Goal: Task Accomplishment & Management: Manage account settings

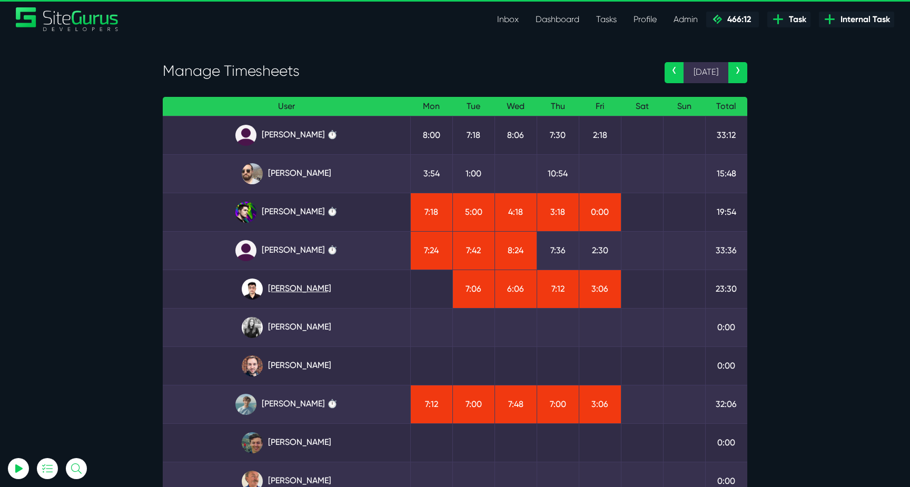
type input "luke@sitegurus.io"
click at [291, 286] on link "Kevin Abelgas" at bounding box center [286, 289] width 231 height 21
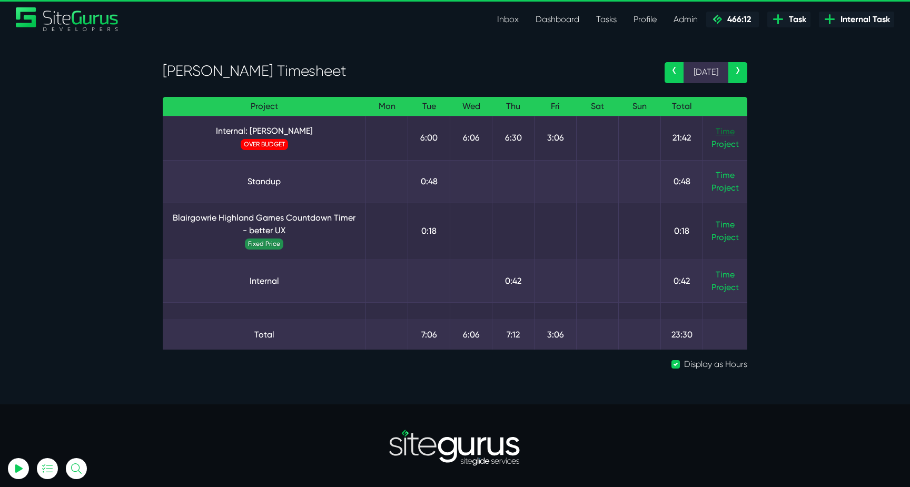
click at [729, 133] on link "Time" at bounding box center [725, 131] width 19 height 10
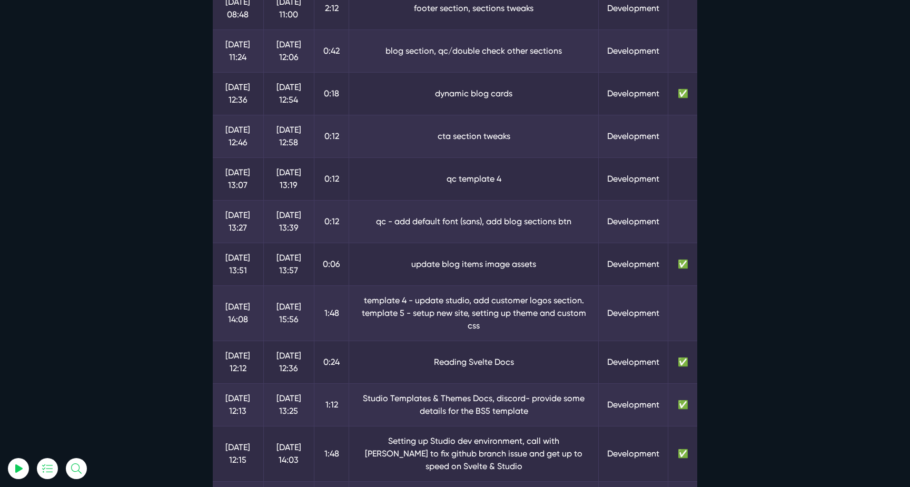
scroll to position [719, 0]
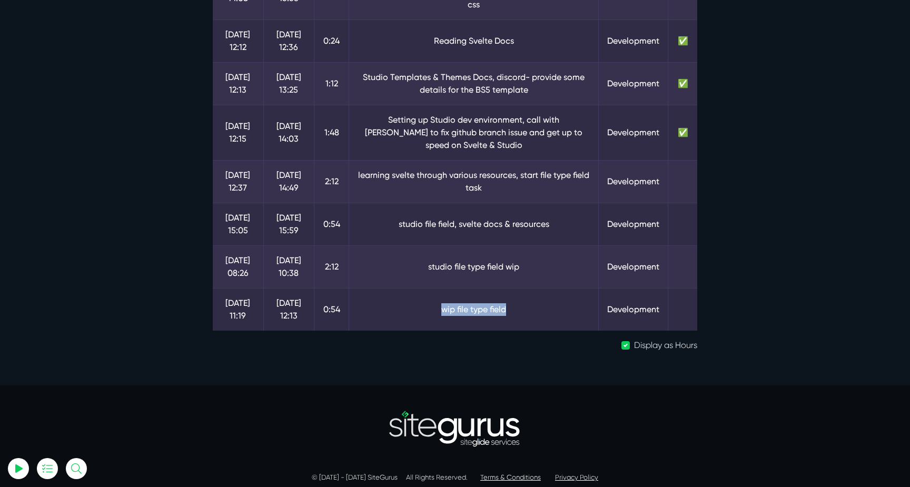
drag, startPoint x: 513, startPoint y: 302, endPoint x: 433, endPoint y: 301, distance: 79.5
click at [433, 301] on td "wip file type field" at bounding box center [474, 309] width 250 height 43
click at [446, 257] on td "studio file type field wip" at bounding box center [474, 266] width 250 height 43
drag, startPoint x: 546, startPoint y: 257, endPoint x: 580, endPoint y: 257, distance: 33.7
click at [580, 257] on td "studio file type field wip" at bounding box center [474, 266] width 250 height 43
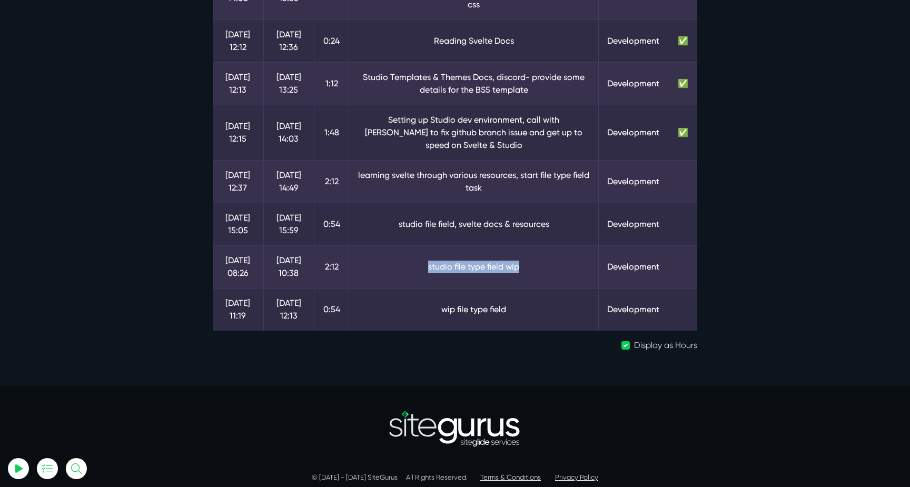
click at [580, 257] on td "studio file type field wip" at bounding box center [474, 266] width 250 height 43
drag, startPoint x: 391, startPoint y: 216, endPoint x: 578, endPoint y: 219, distance: 186.4
click at [578, 219] on td "studio file field, svelte docs & resources" at bounding box center [474, 224] width 250 height 43
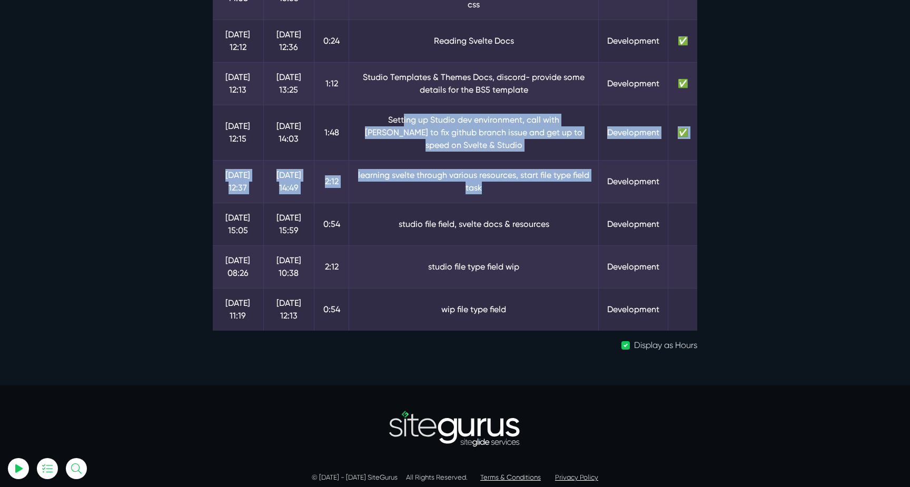
drag, startPoint x: 383, startPoint y: 115, endPoint x: 539, endPoint y: 182, distance: 170.3
click at [539, 182] on td "learning svelte through various resources, start file type field task" at bounding box center [474, 181] width 250 height 43
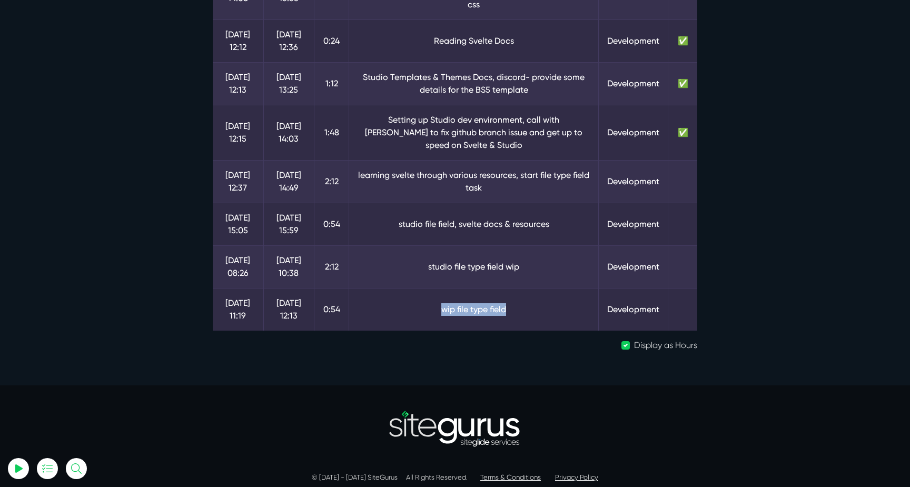
drag, startPoint x: 518, startPoint y: 297, endPoint x: 433, endPoint y: 297, distance: 84.2
click at [434, 297] on td "wip file type field" at bounding box center [474, 309] width 250 height 43
click at [433, 297] on td "wip file type field" at bounding box center [474, 309] width 250 height 43
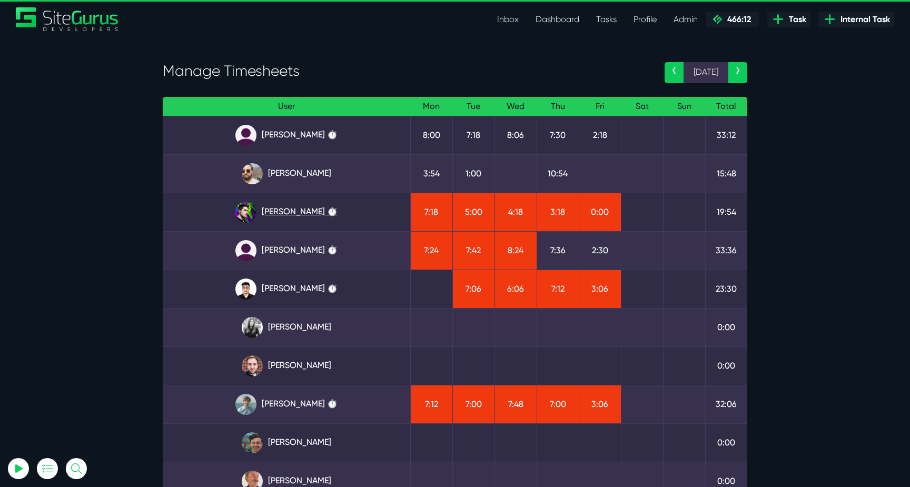
click at [308, 205] on link "Josh Carter ⏱️" at bounding box center [286, 212] width 231 height 21
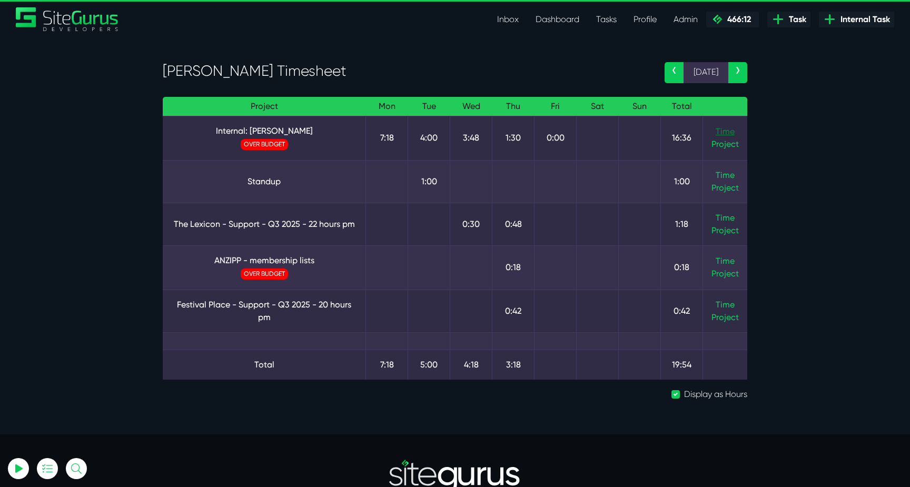
click at [728, 132] on link "Time" at bounding box center [725, 131] width 19 height 10
click at [286, 133] on link "Internal: [PERSON_NAME]" at bounding box center [264, 131] width 186 height 13
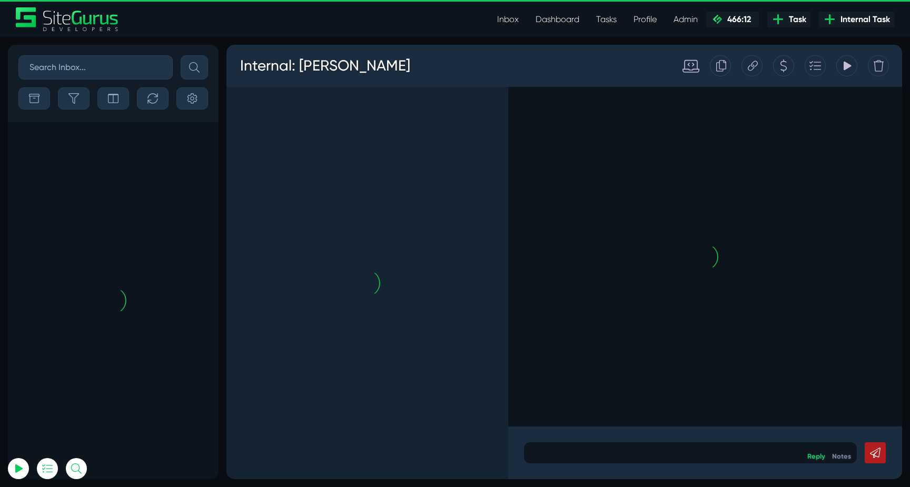
scroll to position [-2296, 0]
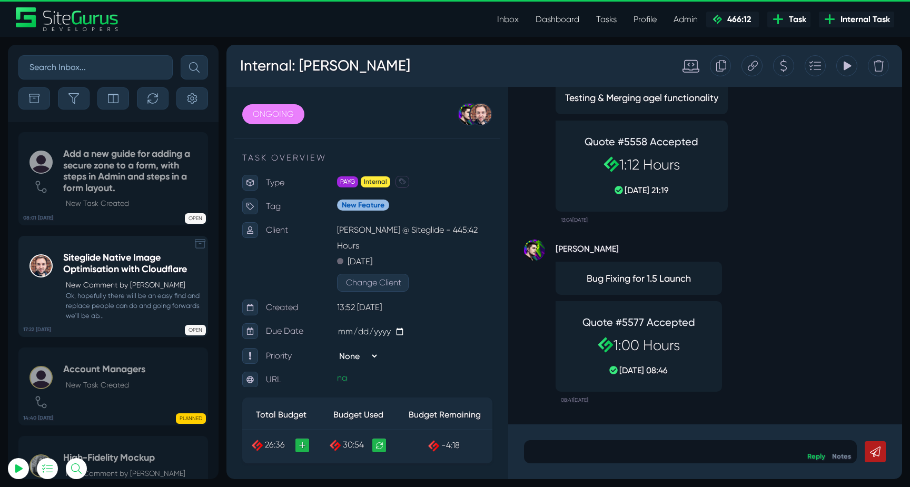
click at [130, 257] on h5 "Siteglide Native Image Optimisation with Cloudflare" at bounding box center [132, 263] width 139 height 23
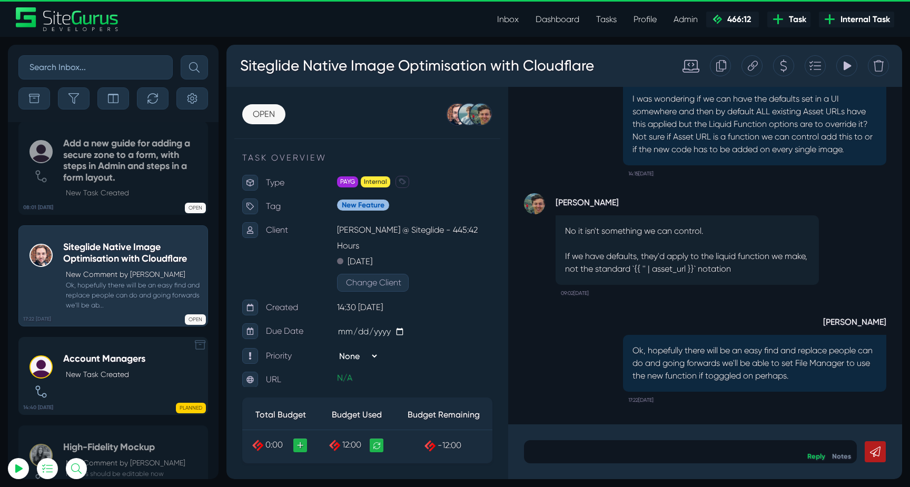
scroll to position [-2296, 0]
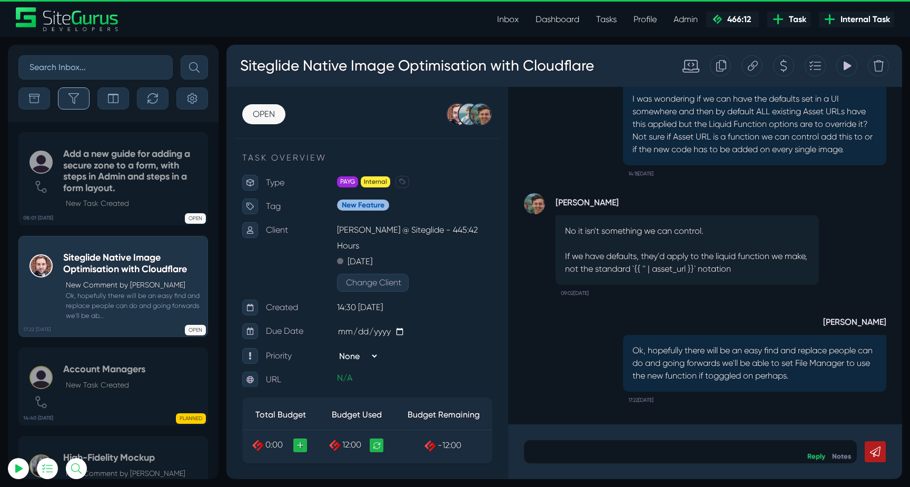
click at [84, 98] on button "button" at bounding box center [74, 98] width 32 height 22
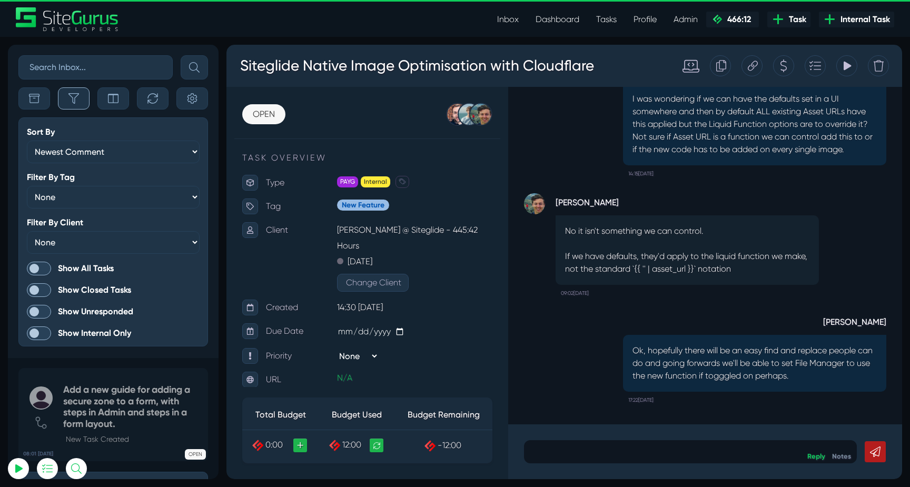
scroll to position [-2531, 0]
click at [50, 265] on span at bounding box center [39, 269] width 24 height 14
click at [0, 0] on input "Show All Tasks" at bounding box center [0, 0] width 0 height 0
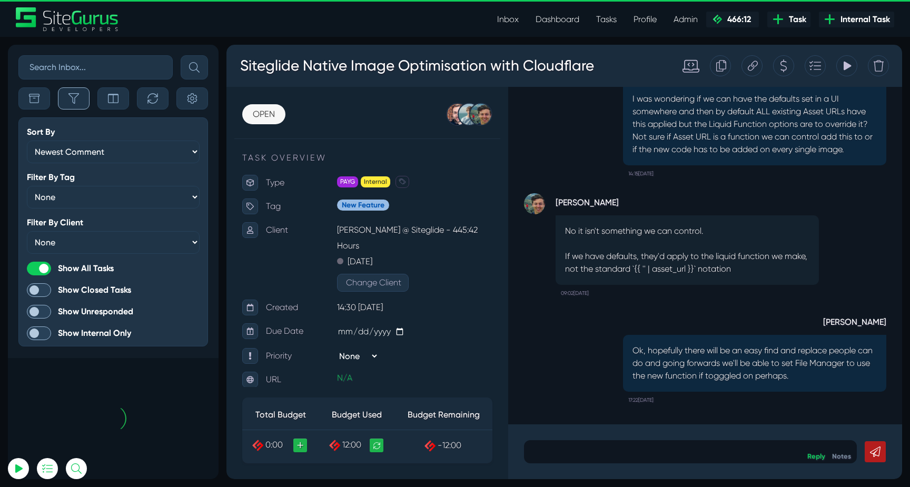
click at [75, 102] on icon "button" at bounding box center [73, 98] width 11 height 11
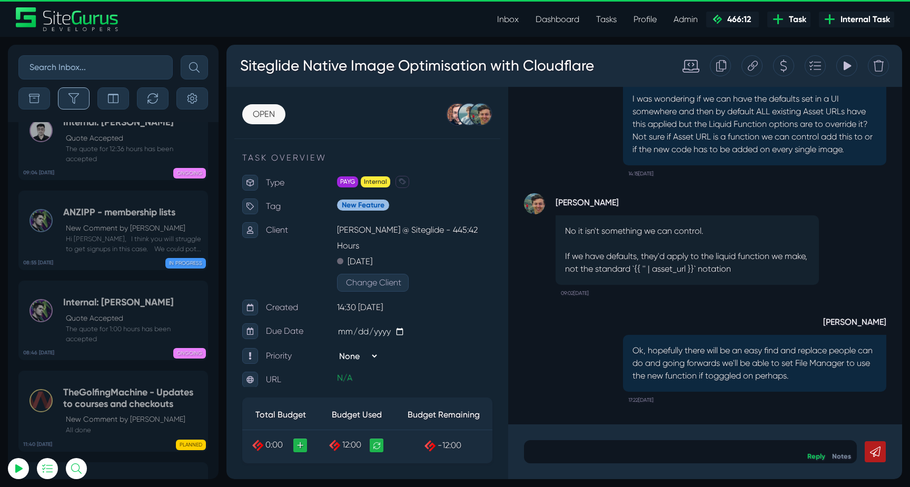
scroll to position [-41994, 0]
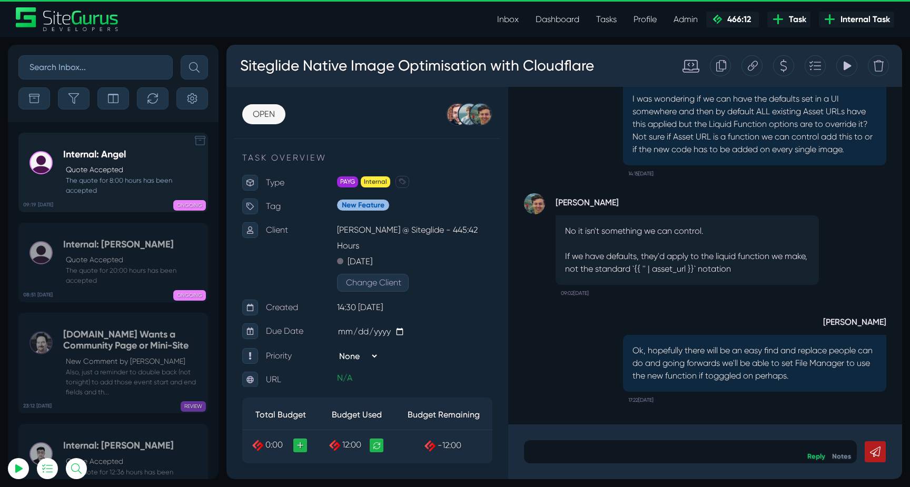
click at [126, 174] on p "Quote Accepted" at bounding box center [134, 169] width 136 height 11
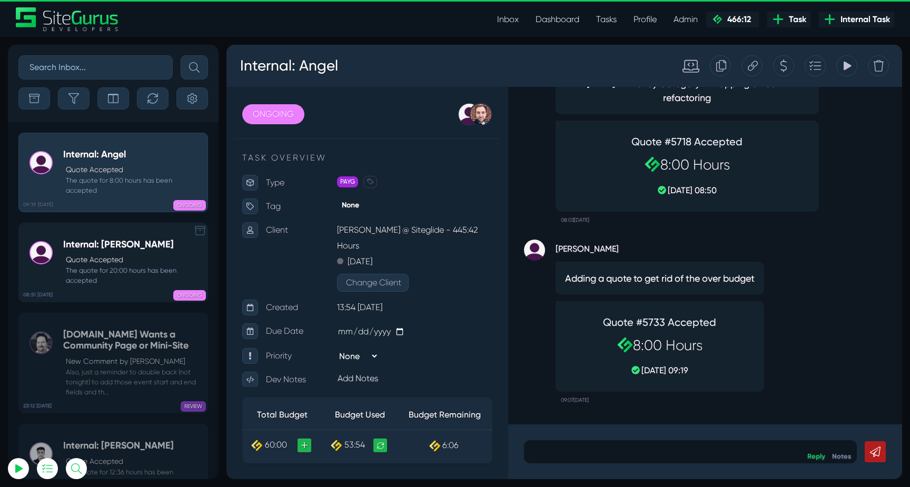
click at [116, 253] on div "Internal: Julianne Quote Accepted The quote for 20:00 hours has been accepted" at bounding box center [132, 262] width 139 height 47
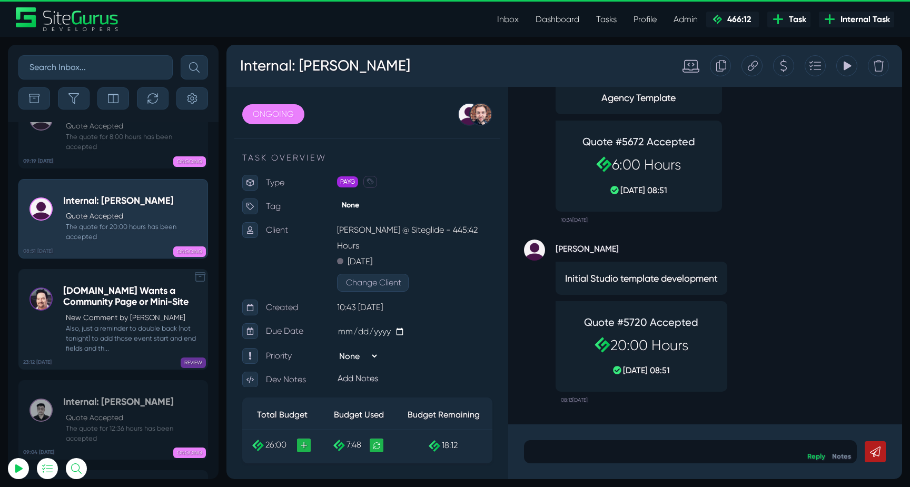
click at [117, 312] on p "New Comment by Michael Clawson" at bounding box center [134, 317] width 136 height 11
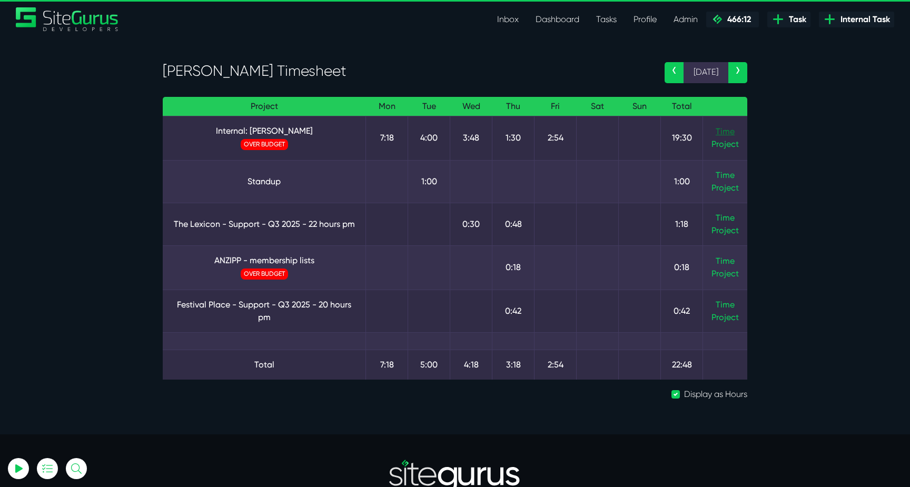
click at [719, 135] on link "Time" at bounding box center [725, 131] width 19 height 10
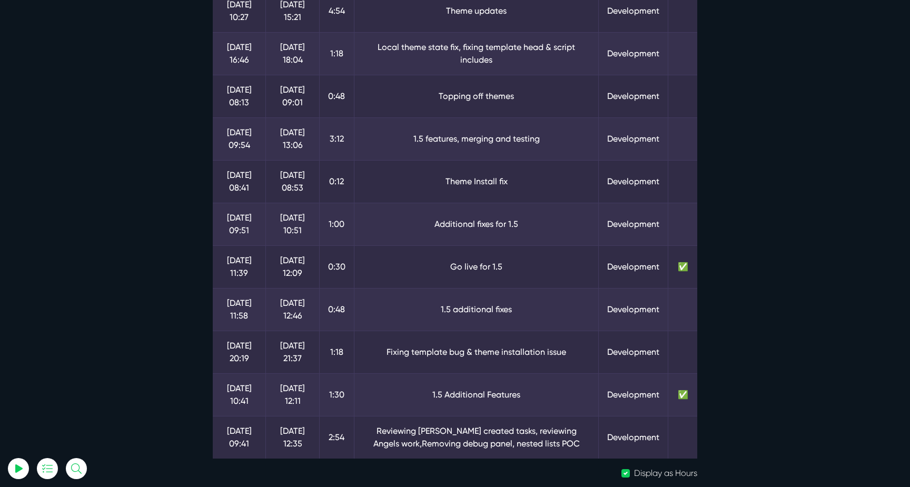
scroll to position [352, 0]
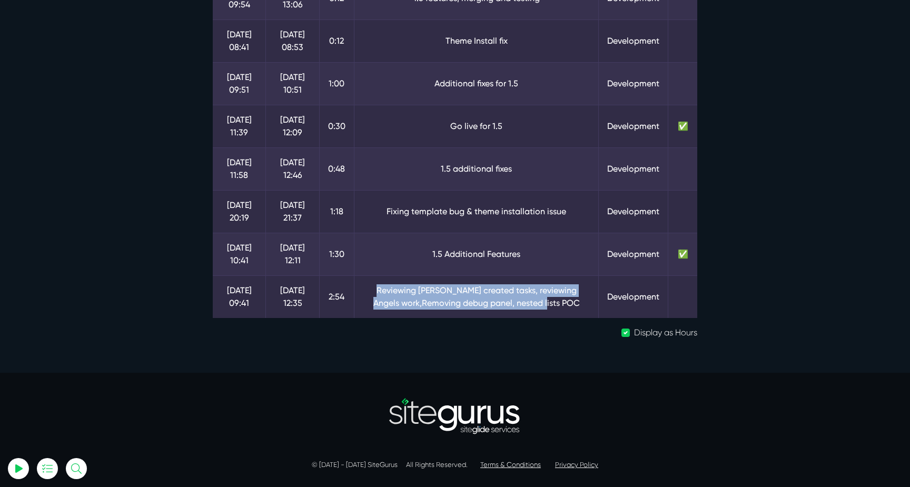
drag, startPoint x: 373, startPoint y: 287, endPoint x: 573, endPoint y: 302, distance: 201.1
click at [573, 302] on td "Reviewing Lukes created tasks, reviewing Angels work,Removing debug panel, nest…" at bounding box center [476, 296] width 245 height 43
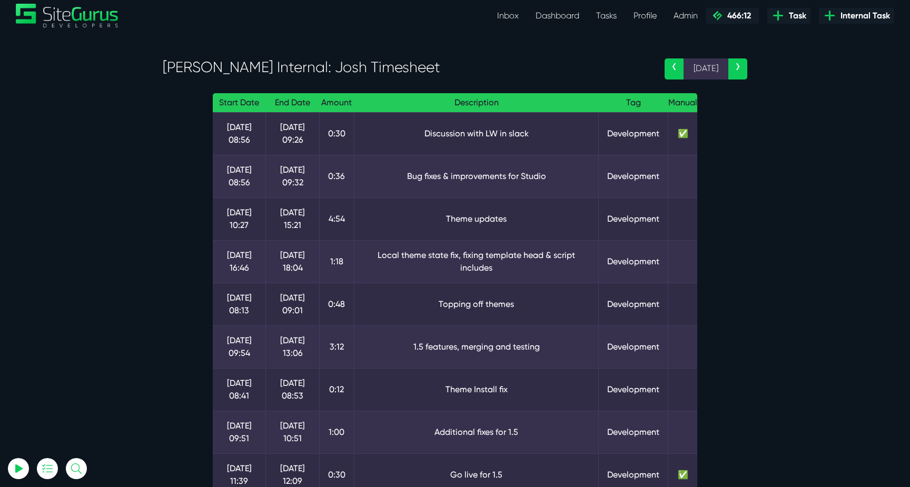
scroll to position [0, 0]
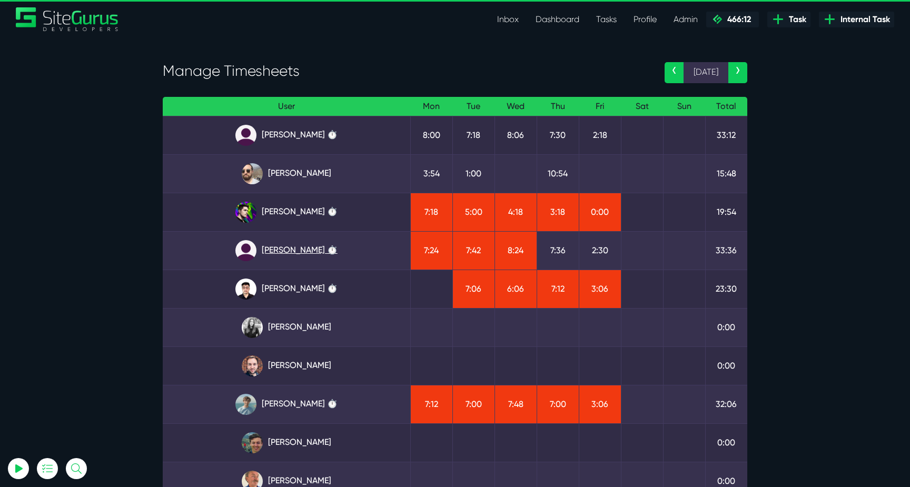
click at [302, 248] on link "[PERSON_NAME] ⏱️" at bounding box center [286, 250] width 231 height 21
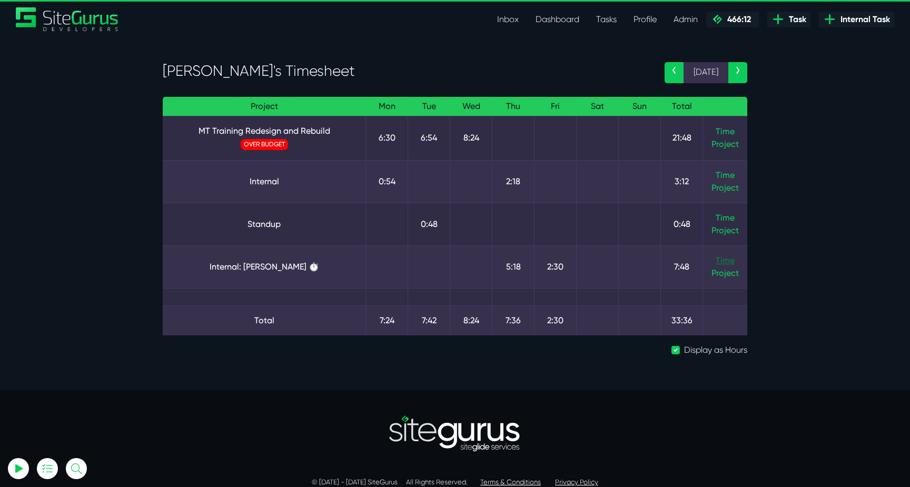
click at [727, 259] on link "Time" at bounding box center [725, 260] width 19 height 10
